Goal: Check status

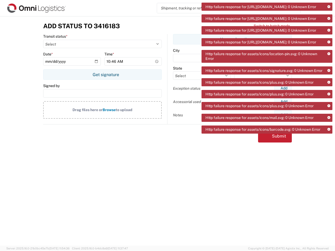
click at [328, 7] on icon at bounding box center [328, 6] width 3 height 3
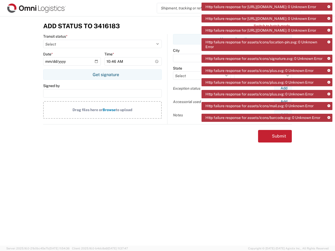
click at [328, 20] on icon at bounding box center [328, 18] width 3 height 3
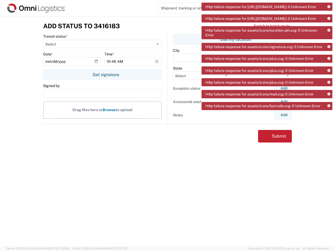
click at [328, 40] on div "Http failure response for [URL][DOMAIN_NAME]: 0 Unknown Error Http failure resp…" at bounding box center [266, 58] width 131 height 111
click at [328, 56] on div "Http failure response for [URL][DOMAIN_NAME]: 0 Unknown Error Http failure resp…" at bounding box center [266, 58] width 131 height 111
click at [328, 77] on div "Http failure response for [URL][DOMAIN_NAME]: 0 Unknown Error Http failure resp…" at bounding box center [266, 58] width 131 height 111
click at [328, 86] on div "Http failure response for assets/icons/plus.svg: 0 Unknown Error" at bounding box center [266, 82] width 131 height 8
click at [328, 98] on div "Http failure response for assets/icons/mail.svg: 0 Unknown Error" at bounding box center [266, 94] width 131 height 8
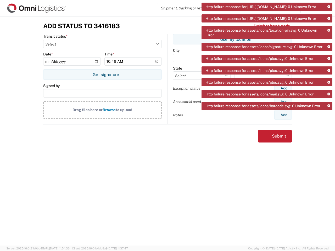
click at [328, 110] on div "Http failure response for assets/icons/barcode.svg: 0 Unknown Error" at bounding box center [266, 106] width 131 height 8
click at [328, 129] on div "Add Status to 3416183 Switch to batch mode Transit status * Select Picked up fr…" at bounding box center [167, 130] width 335 height 229
click at [328, 141] on div "Add Status to 3416183 Switch to batch mode Transit status * Select Picked up fr…" at bounding box center [167, 130] width 335 height 229
